Goal: Transaction & Acquisition: Purchase product/service

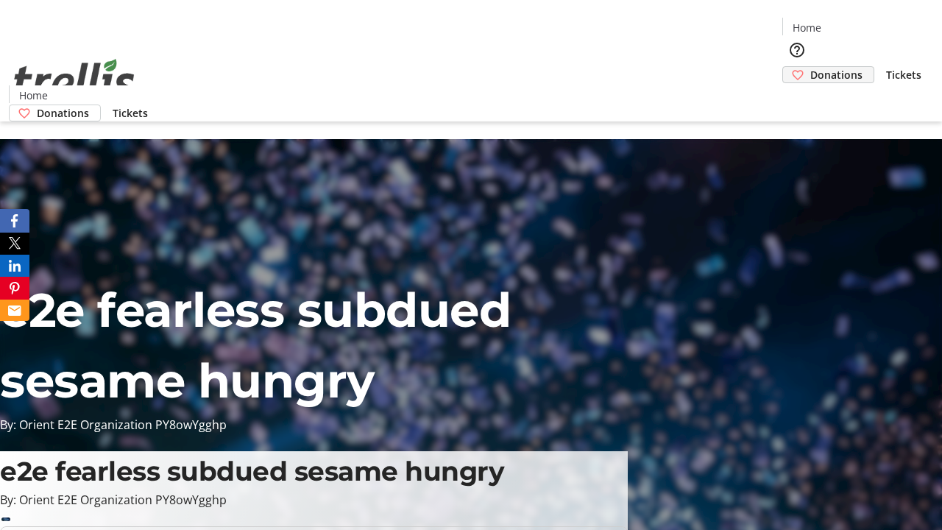
click at [810, 67] on span "Donations" at bounding box center [836, 74] width 52 height 15
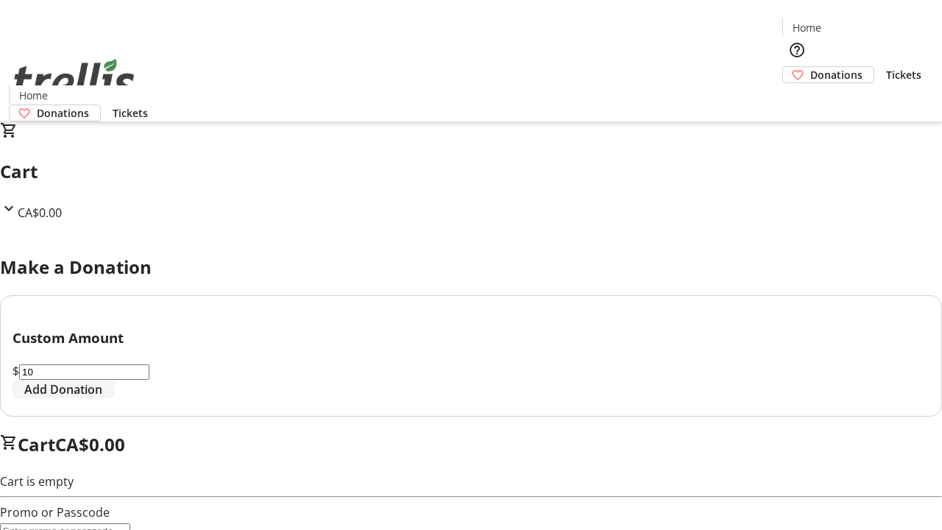
click at [102, 398] on span "Add Donation" at bounding box center [63, 390] width 78 height 18
